Goal: Task Accomplishment & Management: Use online tool/utility

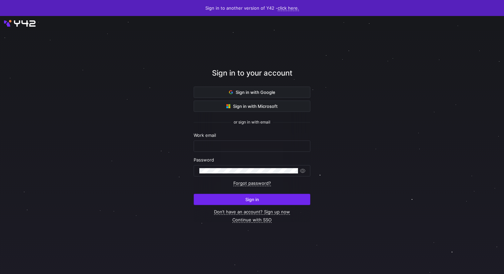
type input "yannick.roedel@shopviu.com"
click at [267, 204] on span "submit" at bounding box center [252, 199] width 116 height 11
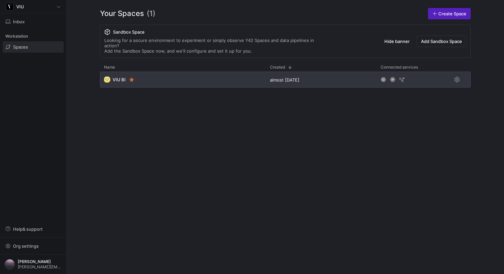
click at [174, 79] on div "🌝 VIU BI" at bounding box center [183, 80] width 166 height 16
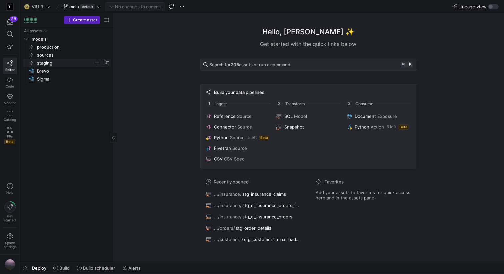
click at [30, 63] on icon "Press SPACE to select this row." at bounding box center [31, 63] width 5 height 4
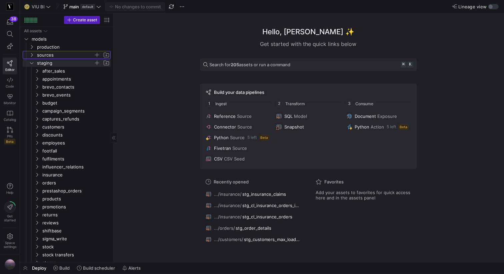
click at [30, 54] on icon "Press SPACE to select this row." at bounding box center [31, 55] width 5 height 4
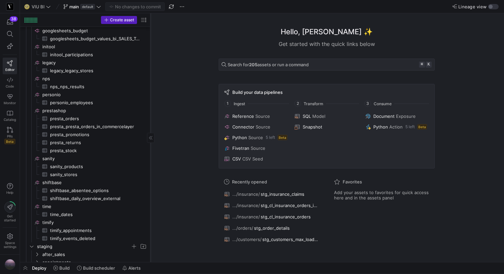
drag, startPoint x: 113, startPoint y: 190, endPoint x: 167, endPoint y: 190, distance: 54.0
click at [151, 190] on div at bounding box center [150, 137] width 0 height 249
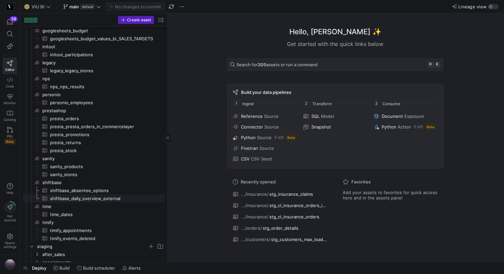
click at [98, 197] on span "shiftbase_daily_overview_external​​​​​​​​​" at bounding box center [103, 199] width 107 height 8
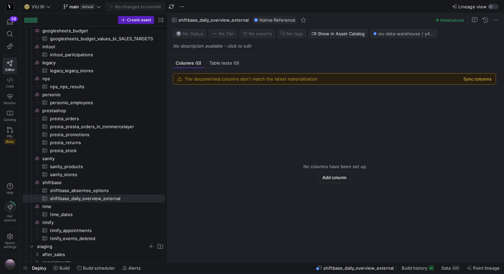
click at [488, 80] on button "Sync columns" at bounding box center [477, 78] width 28 height 5
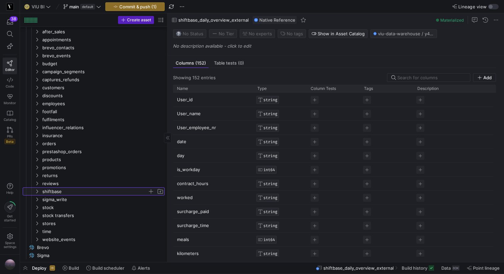
click at [36, 190] on icon "Press SPACE to select this row." at bounding box center [37, 192] width 5 height 4
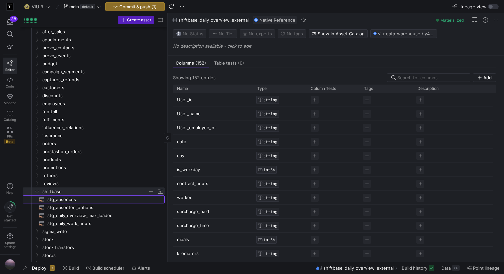
click at [93, 201] on span "stg_absences​​​​​​​​​​" at bounding box center [102, 200] width 110 height 8
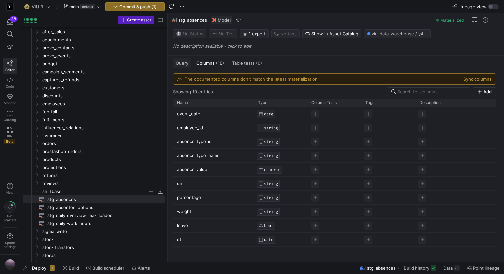
click at [186, 62] on span "Query" at bounding box center [182, 63] width 13 height 4
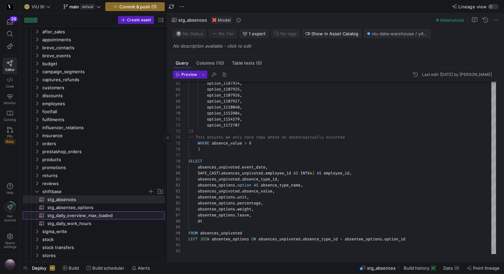
click at [73, 216] on span "stg_daily_overview_max_loaded​​​​​​​​​​" at bounding box center [102, 216] width 110 height 8
type textarea "WITH source AS (SELECT * FROM {{ source('shiftbase', 'shiftbase_daily_overview_…"
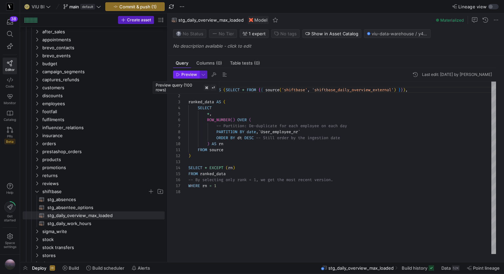
click at [186, 73] on span "Preview" at bounding box center [189, 74] width 16 height 5
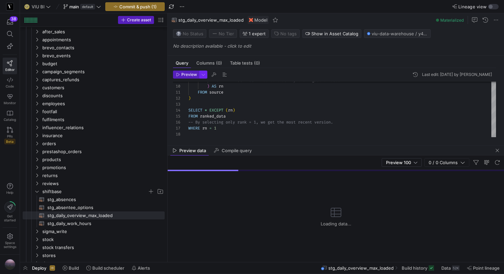
click at [203, 76] on span "button" at bounding box center [203, 74] width 7 height 7
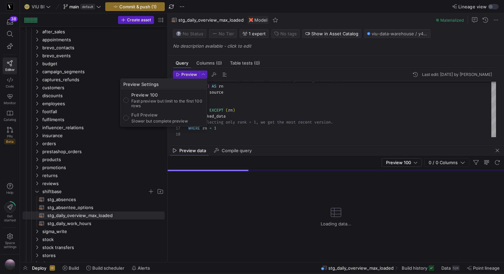
click at [171, 123] on p "Slower but complete preview" at bounding box center [159, 121] width 57 height 5
click at [129, 121] on input "Full Preview Slower but complete preview" at bounding box center [125, 117] width 5 height 5
radio input "true"
click at [187, 75] on div at bounding box center [252, 137] width 504 height 274
click at [187, 75] on span "Preview" at bounding box center [189, 74] width 16 height 5
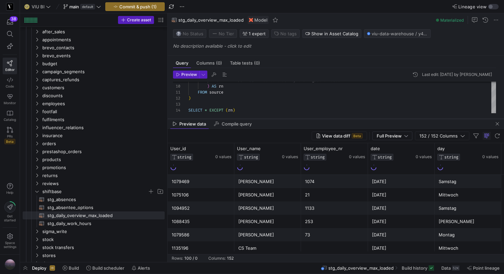
drag, startPoint x: 252, startPoint y: 146, endPoint x: 252, endPoint y: 111, distance: 35.3
click at [252, 118] on div at bounding box center [336, 119] width 336 height 3
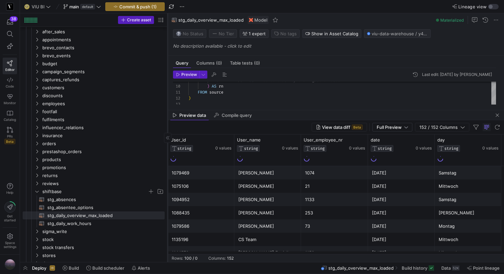
drag, startPoint x: 167, startPoint y: 98, endPoint x: 120, endPoint y: 98, distance: 47.0
click at [167, 98] on div at bounding box center [167, 137] width 0 height 249
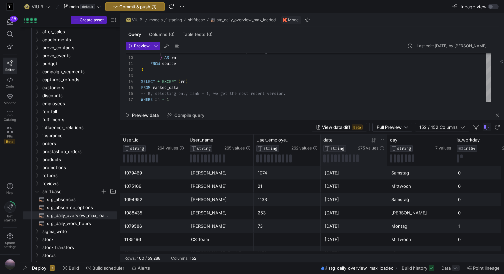
click at [372, 142] on icon at bounding box center [372, 140] width 2 height 5
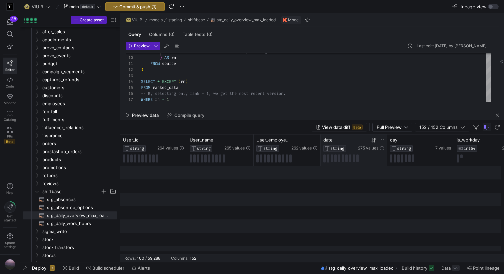
click at [372, 142] on icon at bounding box center [372, 140] width 2 height 5
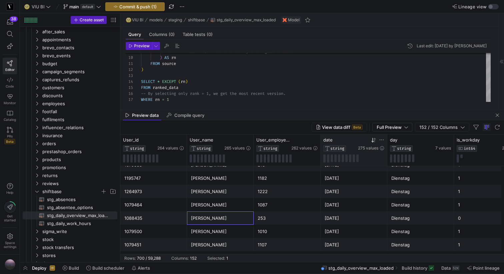
click at [204, 219] on div "[PERSON_NAME]" at bounding box center [220, 218] width 59 height 13
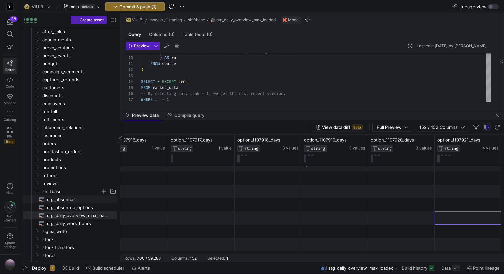
click at [95, 201] on span "stg_absences​​​​​​​​​​" at bounding box center [78, 200] width 63 height 8
type textarea "WITH data_max AS (SELECT * FROM {{ ref('stg_daily_overview_max_loaded') }}), ab…"
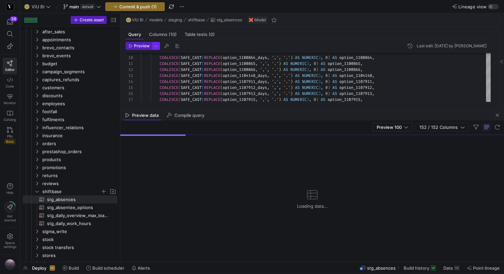
click at [156, 45] on span "button" at bounding box center [155, 45] width 7 height 7
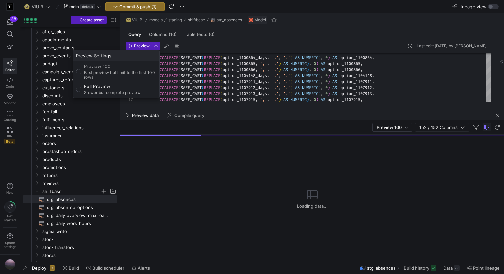
click at [132, 46] on div at bounding box center [252, 137] width 504 height 274
click at [132, 46] on icon "button" at bounding box center [130, 45] width 3 height 3
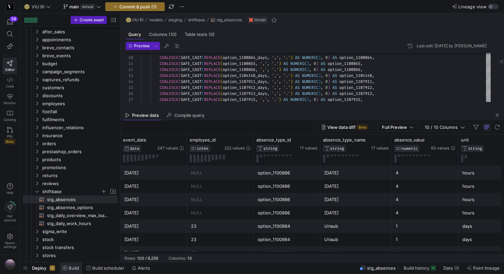
click at [75, 266] on span "Build" at bounding box center [74, 268] width 10 height 5
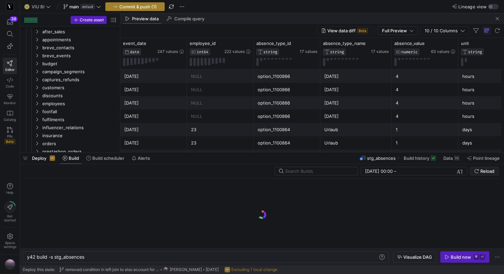
click at [143, 9] on span "Commit & push (1)" at bounding box center [137, 6] width 37 height 5
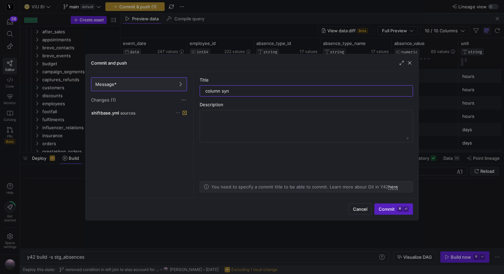
type input "column sync"
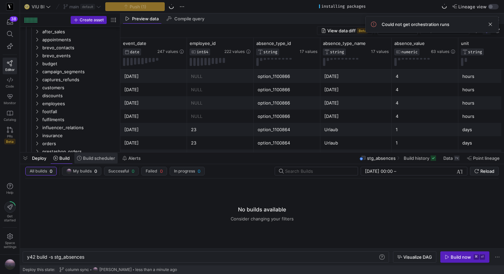
click at [87, 160] on span "Build scheduler" at bounding box center [99, 158] width 32 height 5
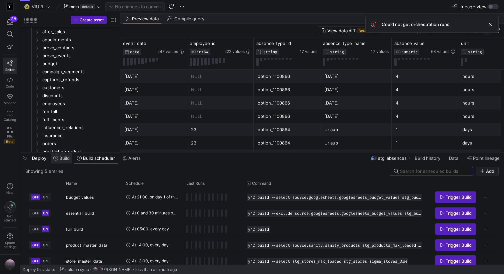
click at [64, 160] on span "Build" at bounding box center [64, 158] width 10 height 5
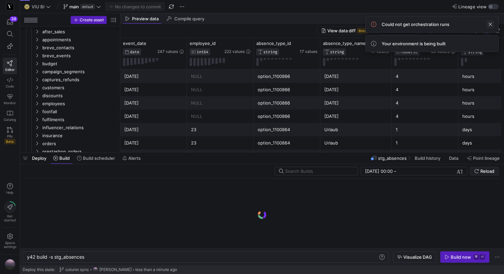
click at [492, 24] on span at bounding box center [490, 24] width 8 height 8
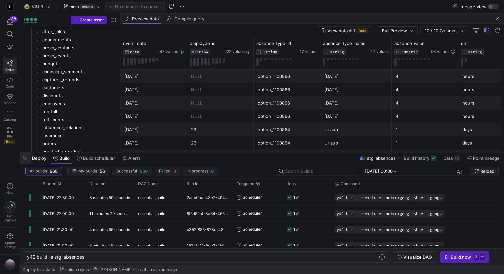
click at [25, 160] on span "button" at bounding box center [25, 158] width 11 height 11
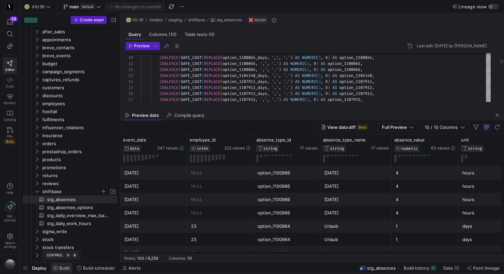
click at [63, 270] on span "Build" at bounding box center [64, 268] width 10 height 5
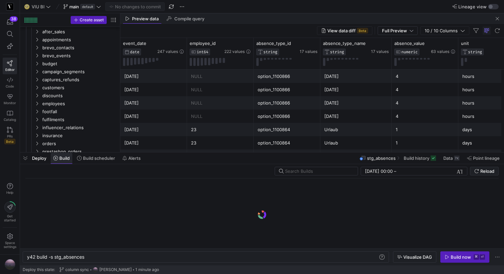
scroll to position [0, 58]
click at [136, 54] on span "DATE" at bounding box center [134, 52] width 9 height 5
click at [181, 44] on icon at bounding box center [181, 43] width 5 height 5
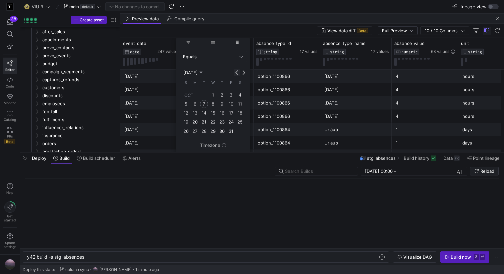
click at [237, 73] on button "Previous month" at bounding box center [237, 72] width 7 height 7
click at [194, 139] on span "29" at bounding box center [195, 140] width 8 height 8
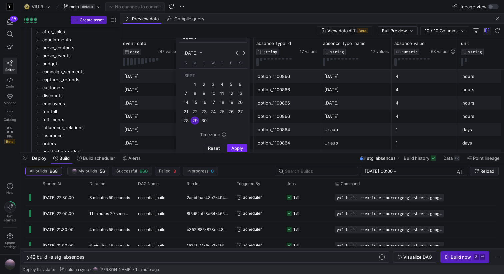
click at [234, 148] on span "Apply" at bounding box center [237, 148] width 12 height 5
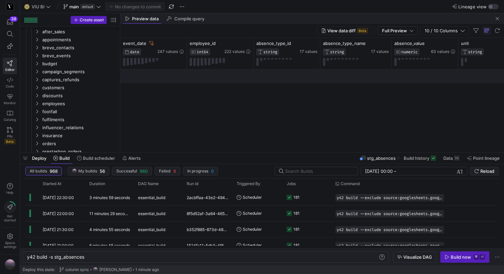
click at [156, 91] on div at bounding box center [311, 114] width 383 height 88
click at [151, 44] on icon at bounding box center [151, 43] width 5 height 4
click at [158, 78] on div at bounding box center [311, 76] width 383 height 13
click at [481, 257] on kbd "⏎" at bounding box center [481, 257] width 5 height 5
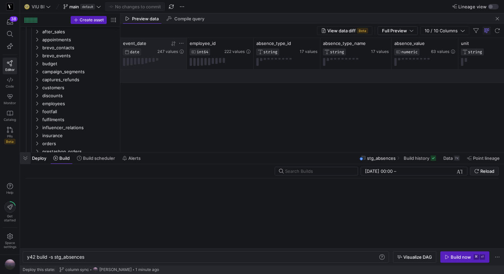
click at [24, 158] on span "button" at bounding box center [25, 158] width 11 height 11
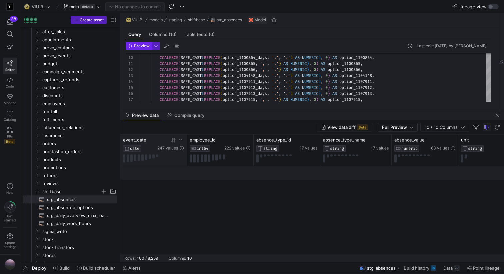
click at [146, 47] on span "Preview" at bounding box center [142, 46] width 16 height 5
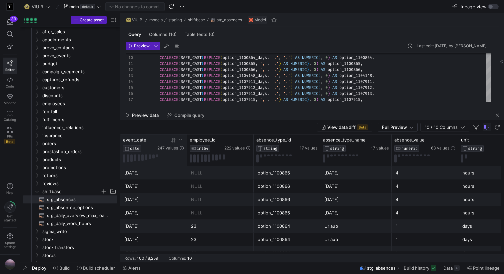
click at [181, 140] on icon at bounding box center [181, 140] width 4 height 1
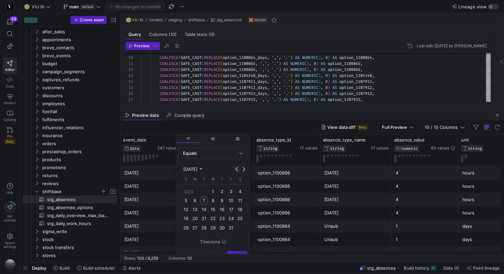
click at [238, 170] on button "Previous month" at bounding box center [237, 169] width 7 height 7
click at [196, 229] on span "22" at bounding box center [195, 228] width 8 height 8
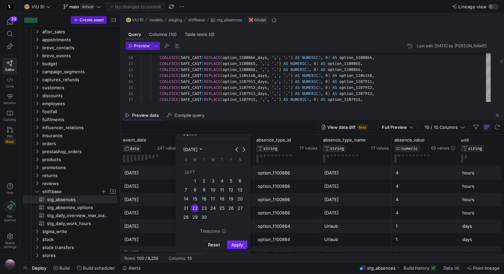
click at [232, 244] on span "Apply" at bounding box center [237, 244] width 12 height 5
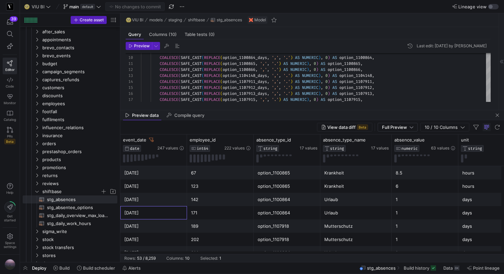
click at [158, 206] on div "[DATE]" at bounding box center [153, 212] width 67 height 13
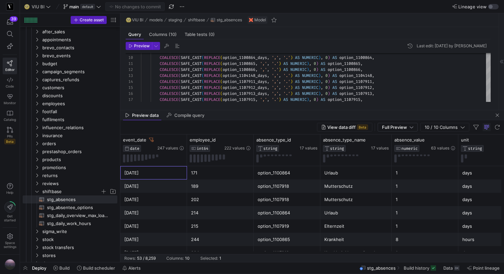
scroll to position [49, 0]
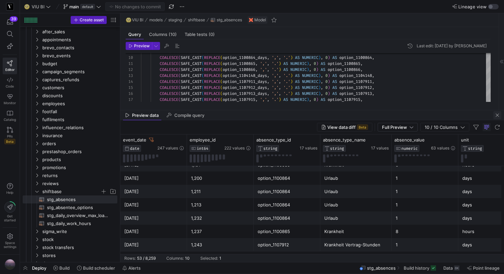
click at [496, 116] on span "button" at bounding box center [497, 115] width 8 height 8
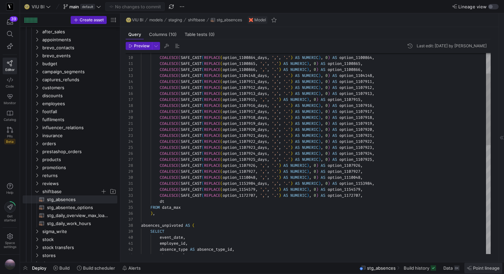
click at [483, 269] on span "Point lineage" at bounding box center [486, 268] width 27 height 5
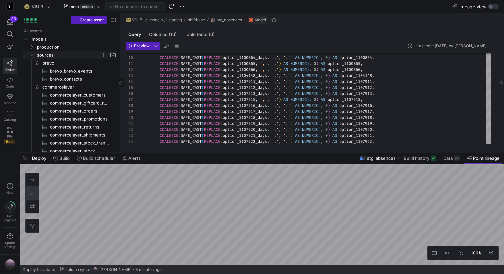
click at [32, 54] on icon "Press SPACE to select this row." at bounding box center [31, 55] width 5 height 4
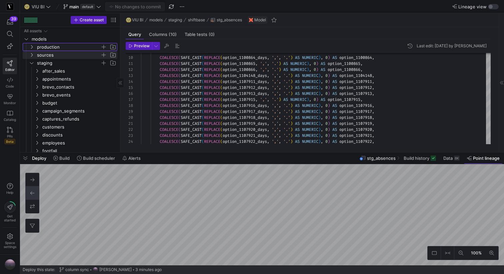
click at [32, 47] on icon "Press SPACE to select this row." at bounding box center [31, 47] width 5 height 4
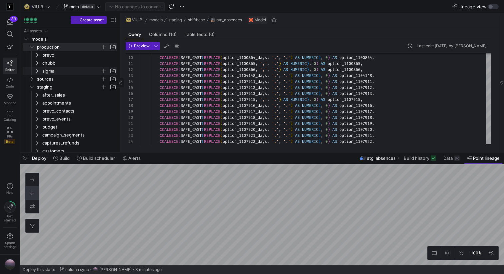
click at [35, 70] on icon "Press SPACE to select this row." at bounding box center [37, 71] width 5 height 4
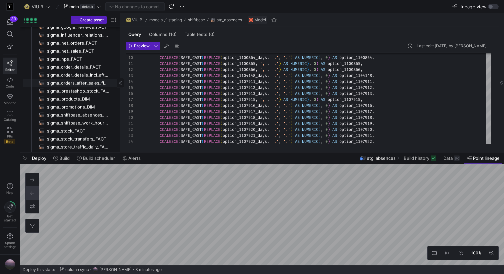
scroll to position [155, 0]
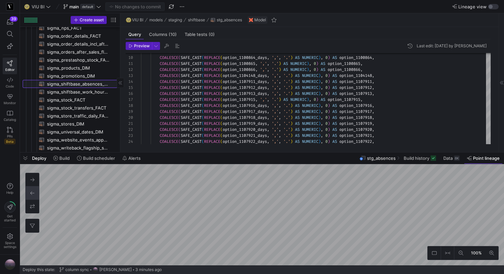
click at [65, 84] on span "sigma_shiftbase_absences_FACT​​​​​​​​​​" at bounding box center [78, 84] width 63 height 8
type textarea "{{ config(materialized = 'table') }} WITH absences AS (SELECT * FROM {{ ref('st…"
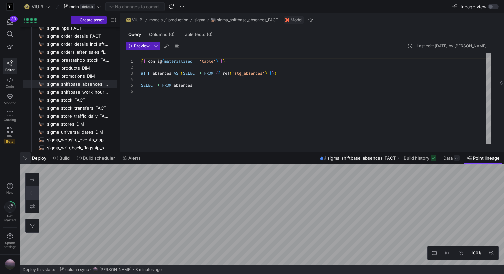
click at [24, 156] on span "button" at bounding box center [25, 158] width 11 height 11
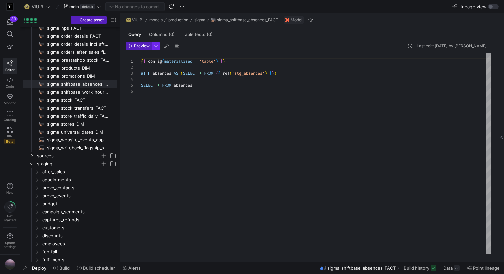
click at [157, 46] on span "button" at bounding box center [155, 45] width 7 height 7
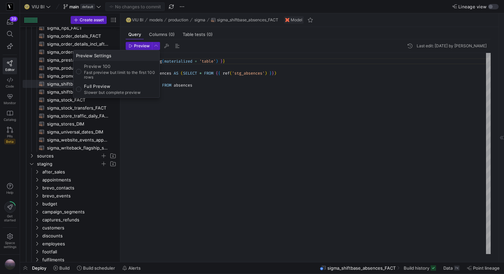
click at [140, 45] on div at bounding box center [252, 137] width 504 height 274
click at [140, 45] on span "Preview" at bounding box center [142, 46] width 16 height 5
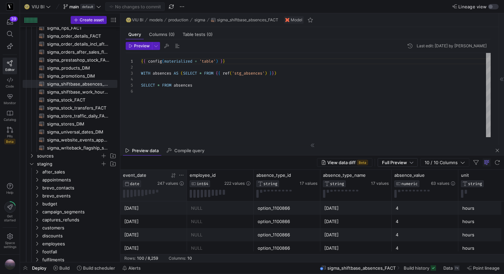
click at [171, 177] on icon at bounding box center [173, 175] width 5 height 5
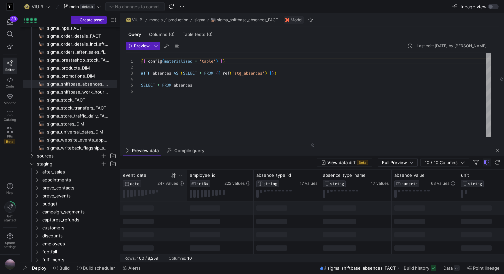
click at [171, 177] on icon at bounding box center [173, 175] width 5 height 5
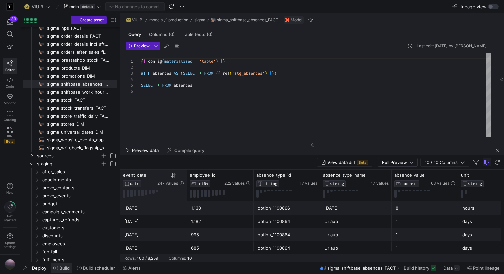
click at [66, 271] on span at bounding box center [62, 268] width 22 height 11
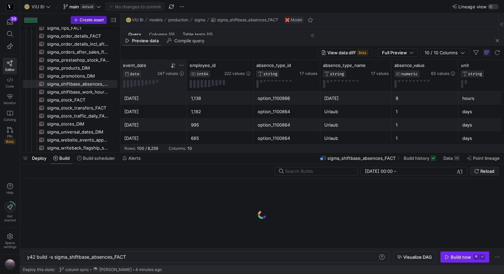
click at [478, 260] on span "button" at bounding box center [464, 257] width 48 height 11
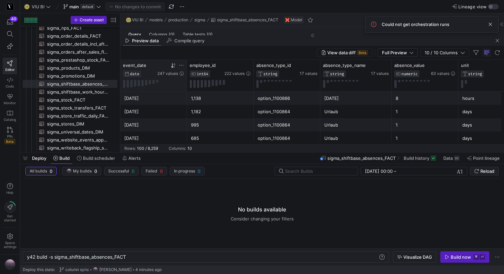
click at [36, 158] on span "Deploy" at bounding box center [39, 158] width 14 height 5
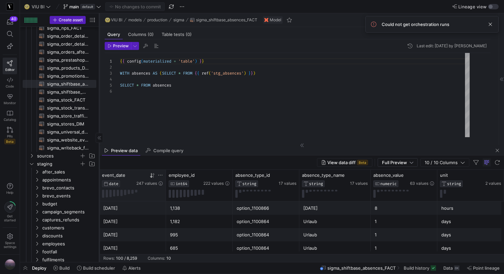
drag, startPoint x: 119, startPoint y: 145, endPoint x: 98, endPoint y: 143, distance: 21.5
click at [99, 143] on div at bounding box center [99, 137] width 0 height 249
click at [489, 28] on span at bounding box center [490, 24] width 8 height 8
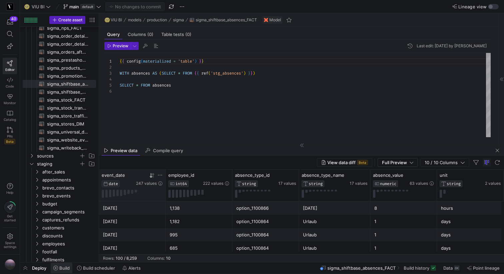
click at [64, 270] on span "Build" at bounding box center [64, 268] width 10 height 5
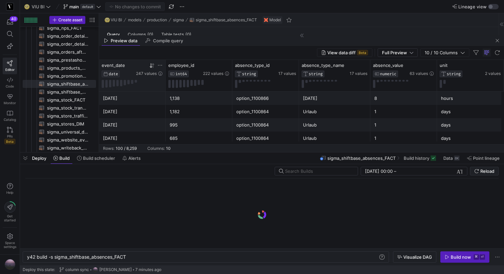
scroll to position [0, 100]
